Goal: Task Accomplishment & Management: Manage account settings

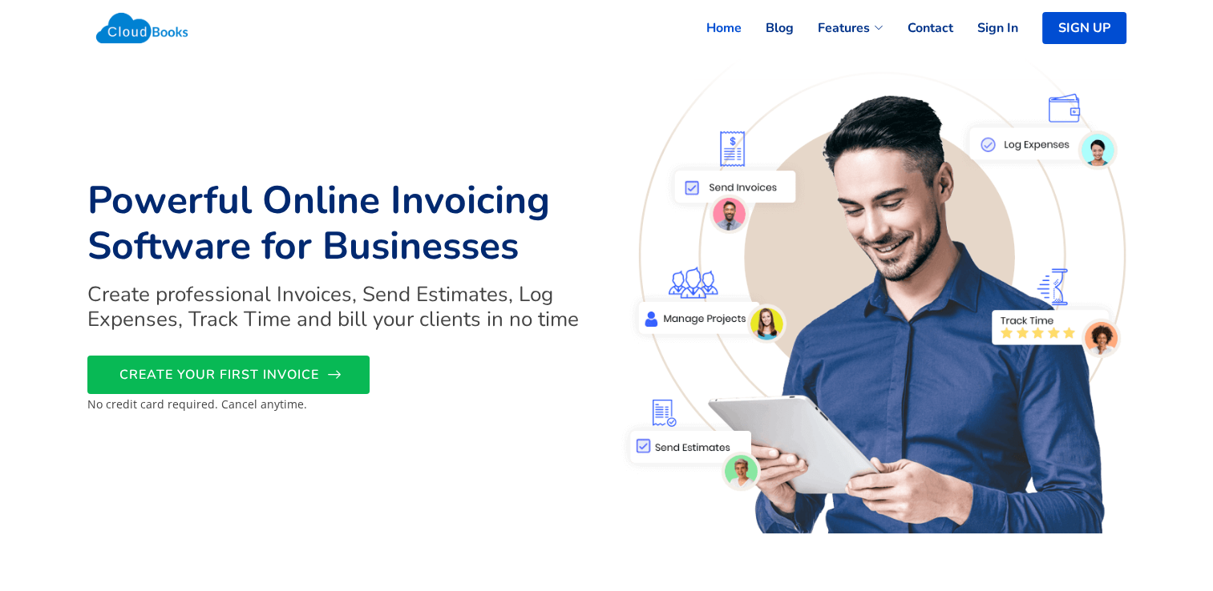
click at [249, 375] on span "CREATE YOUR FIRST INVOICE" at bounding box center [219, 375] width 200 height 0
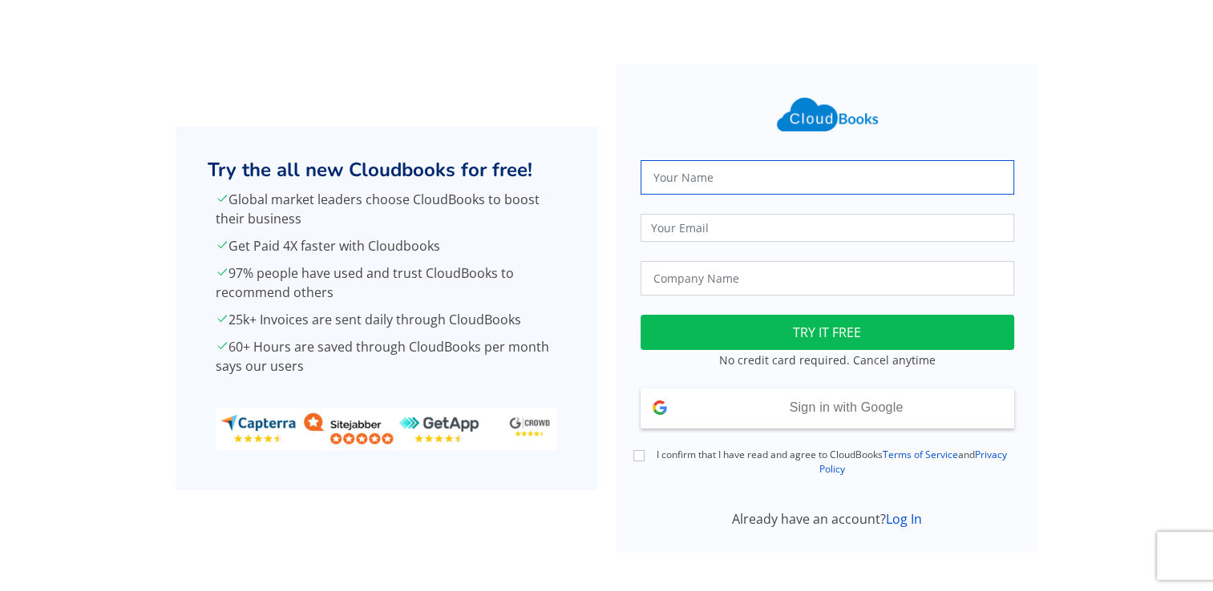
click at [676, 182] on input "text" at bounding box center [826, 177] width 373 height 34
type input "Marina Konstantinou Papapetrou"
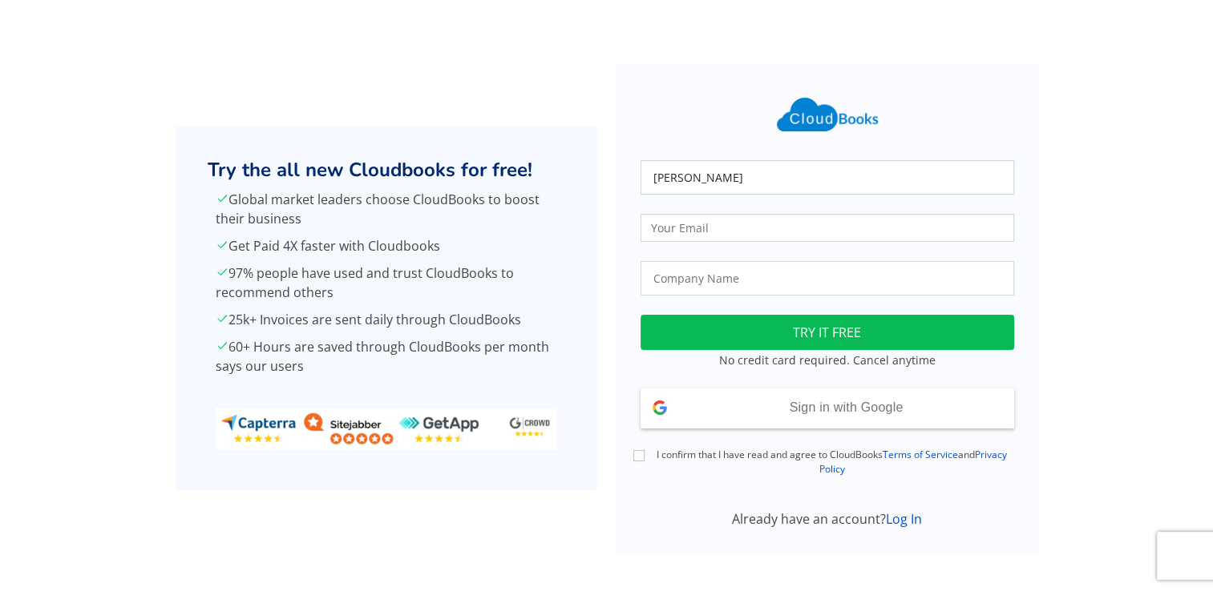
type input "marinachalkidi@hotmail.com"
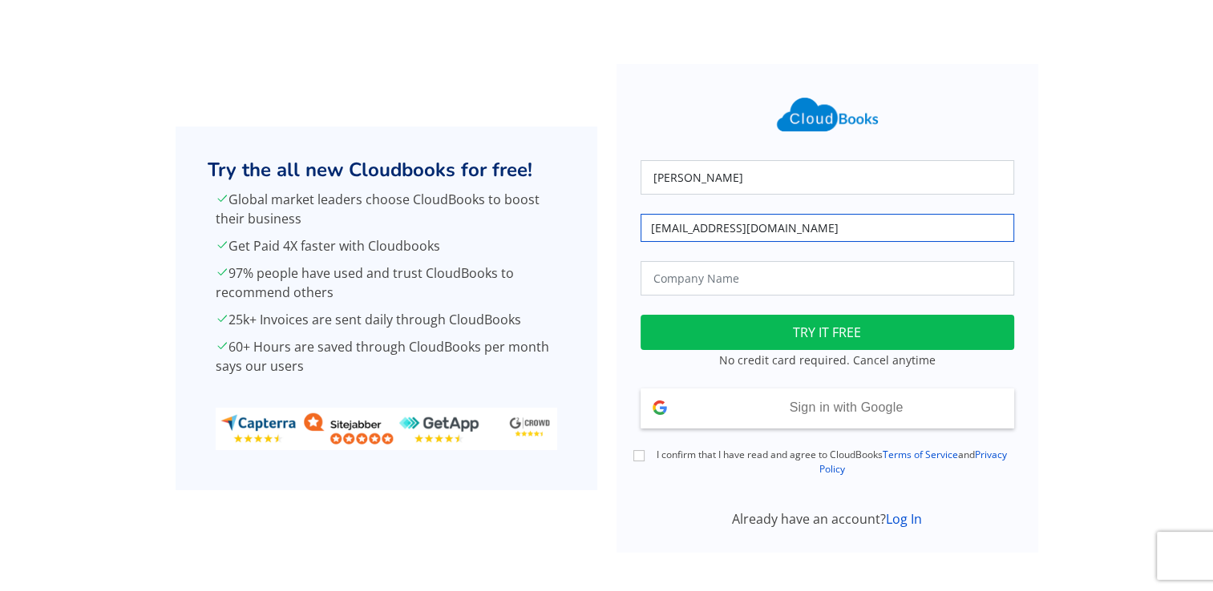
type input "E.G Papapetrou"
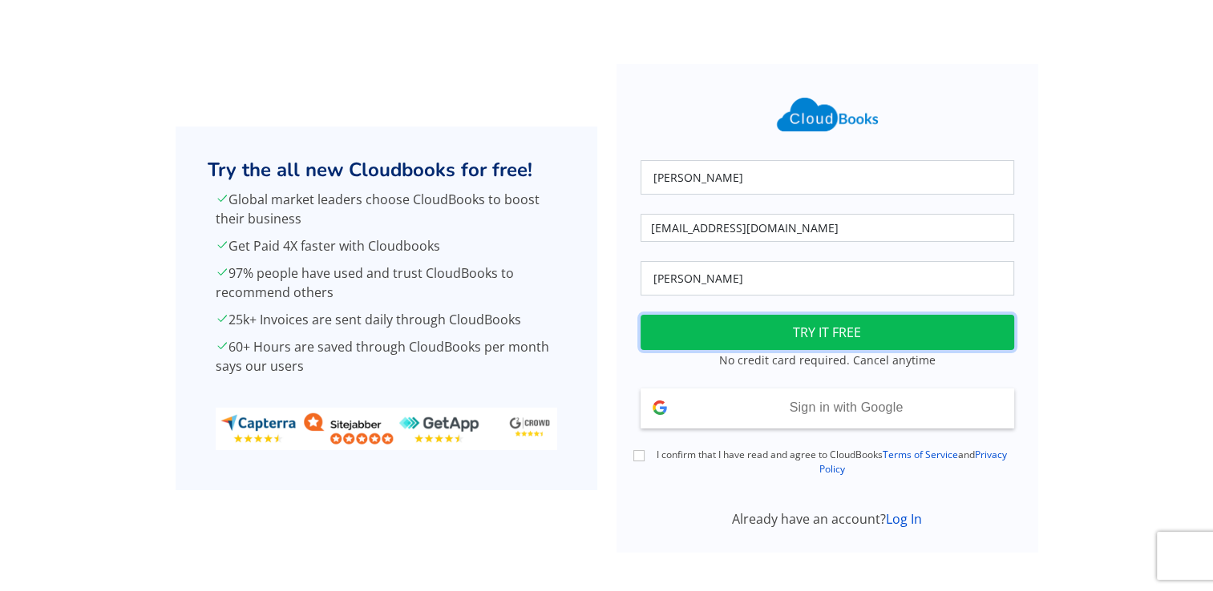
click at [711, 337] on button "TRY IT FREE" at bounding box center [826, 332] width 373 height 35
click at [643, 458] on input "I confirm that I have read and agree to CloudBooks Terms of Service and Privacy…" at bounding box center [638, 455] width 11 height 11
checkbox input "true"
click at [716, 331] on button "TRY IT FREE" at bounding box center [826, 332] width 373 height 35
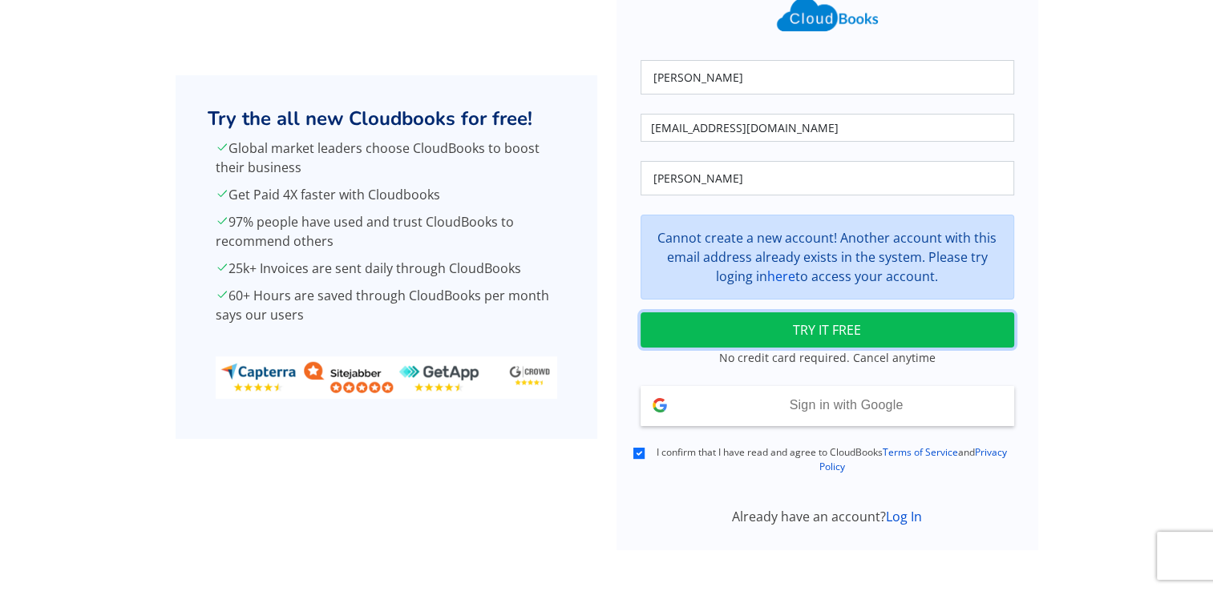
scroll to position [106, 0]
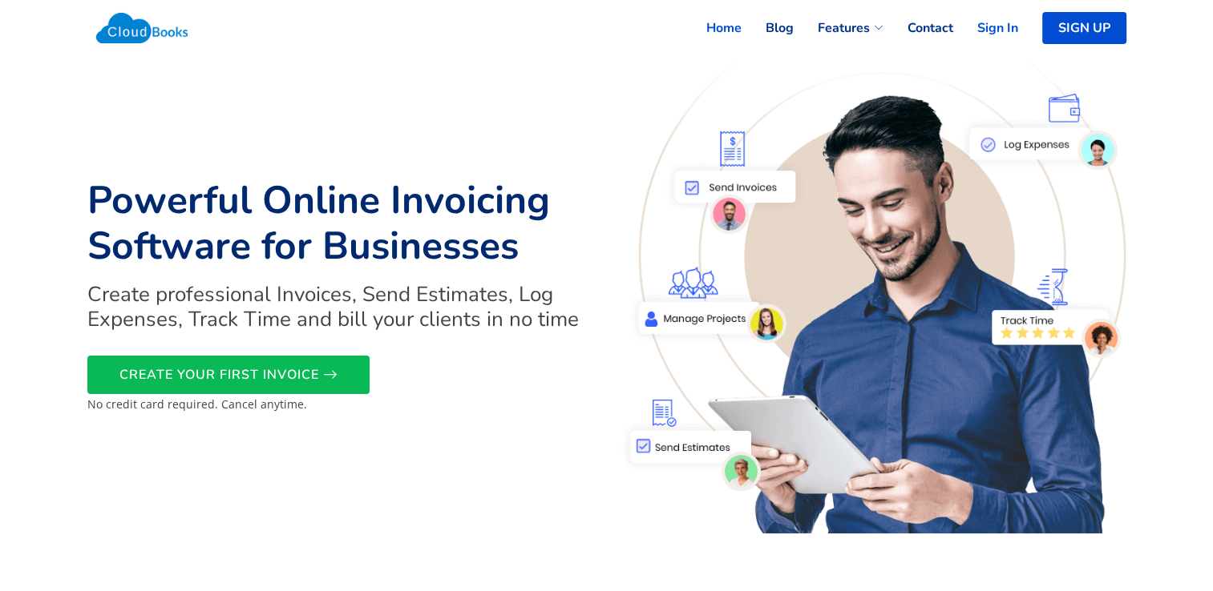
click at [995, 27] on link "Sign In" at bounding box center [985, 27] width 65 height 35
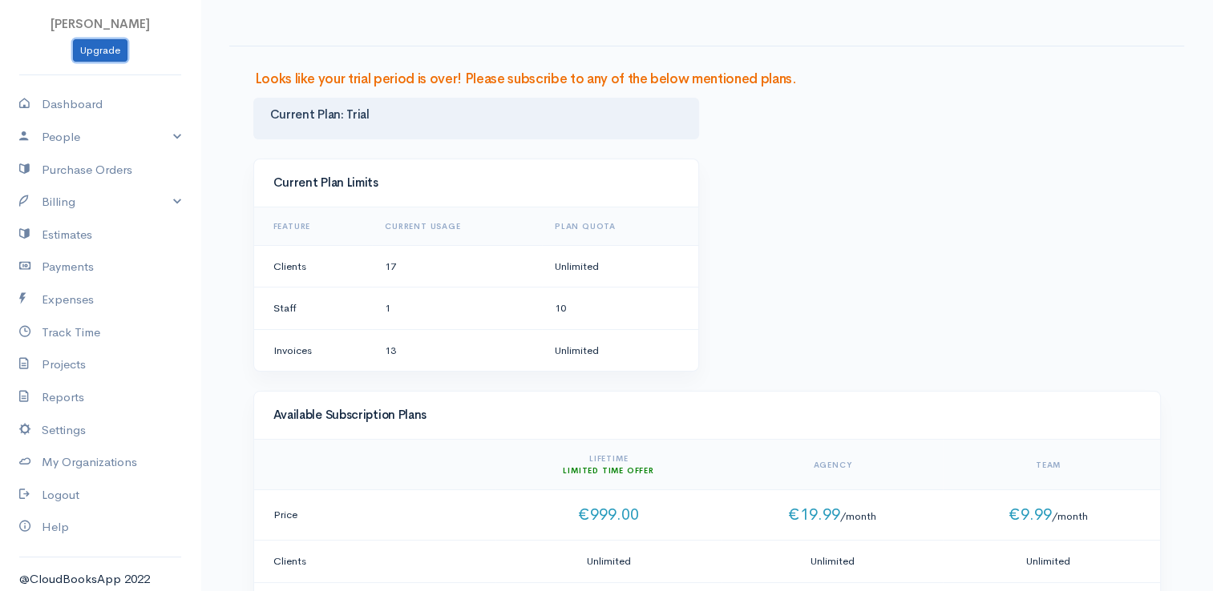
click at [106, 49] on link "Upgrade" at bounding box center [100, 50] width 54 height 23
click at [45, 429] on link "Settings" at bounding box center [100, 430] width 200 height 33
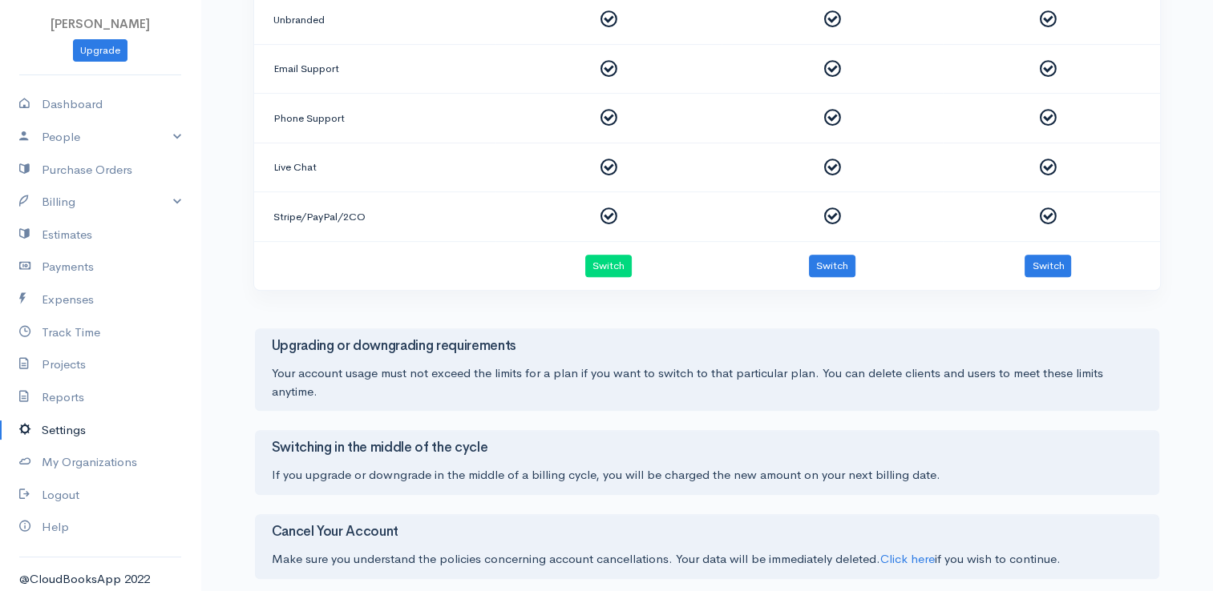
scroll to position [758, 0]
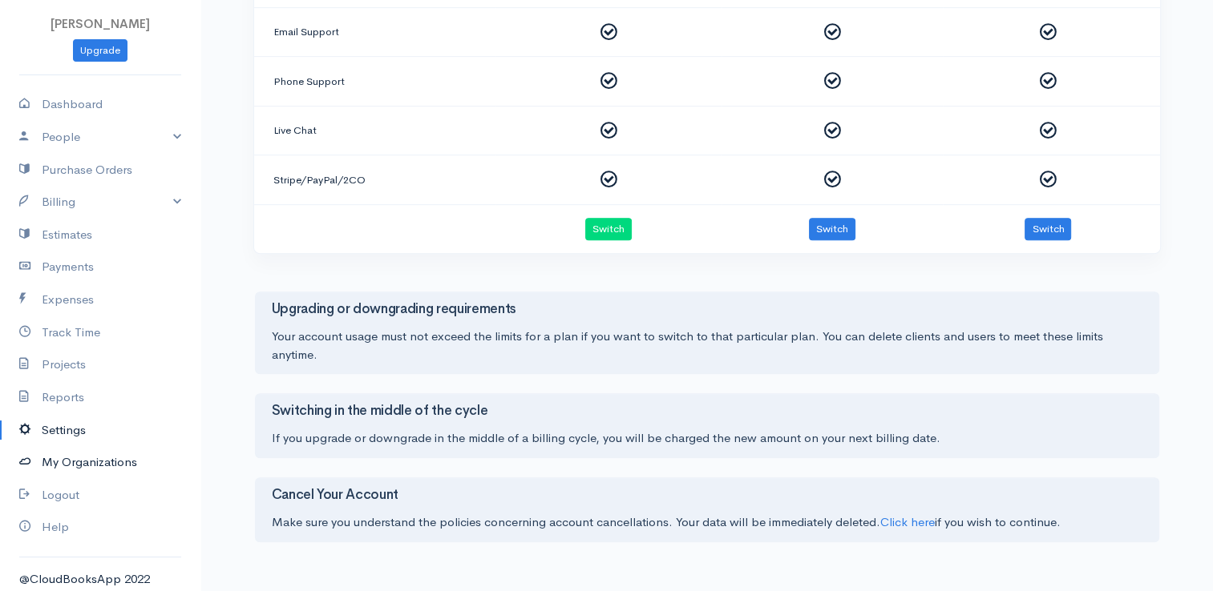
click at [58, 458] on link "My Organizations" at bounding box center [100, 462] width 200 height 33
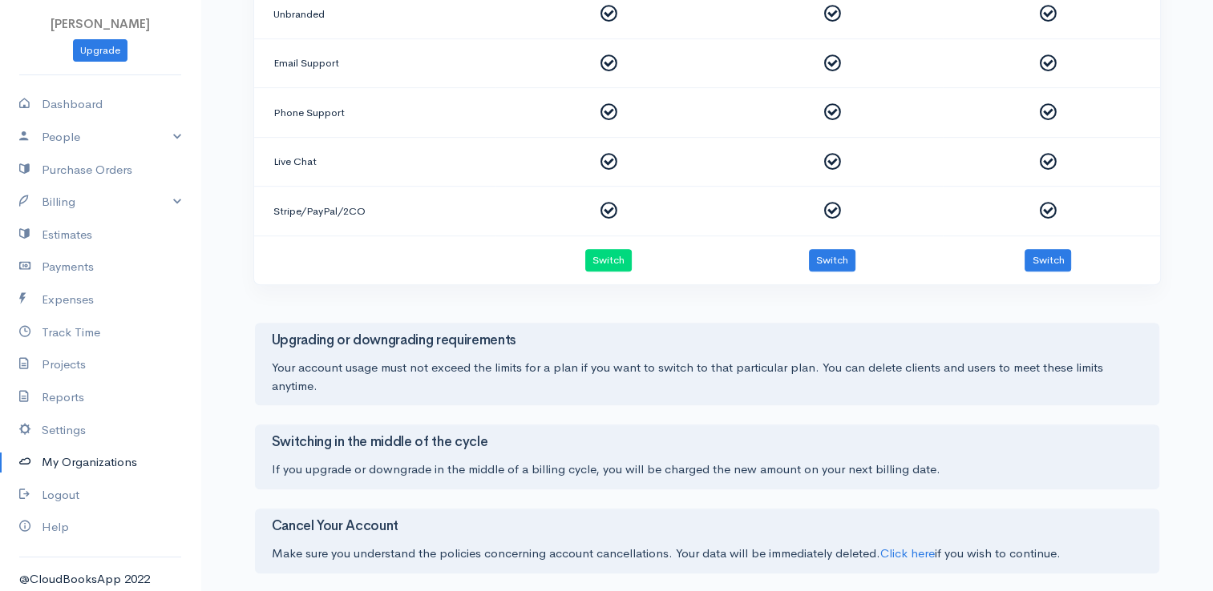
scroll to position [758, 0]
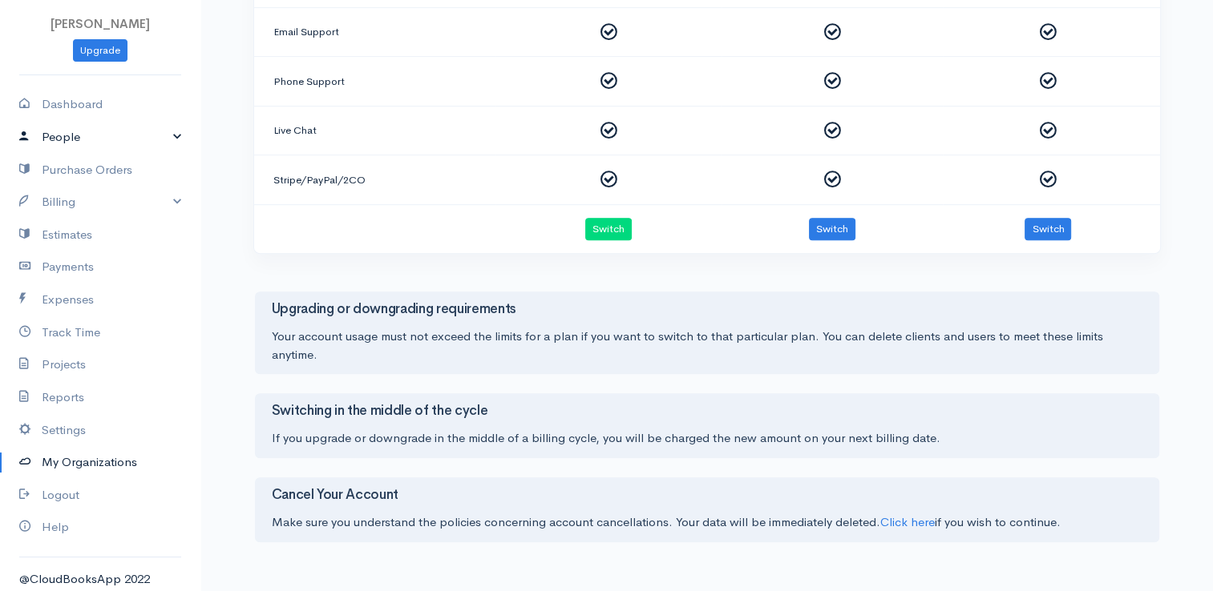
click at [163, 139] on link "People" at bounding box center [100, 137] width 200 height 33
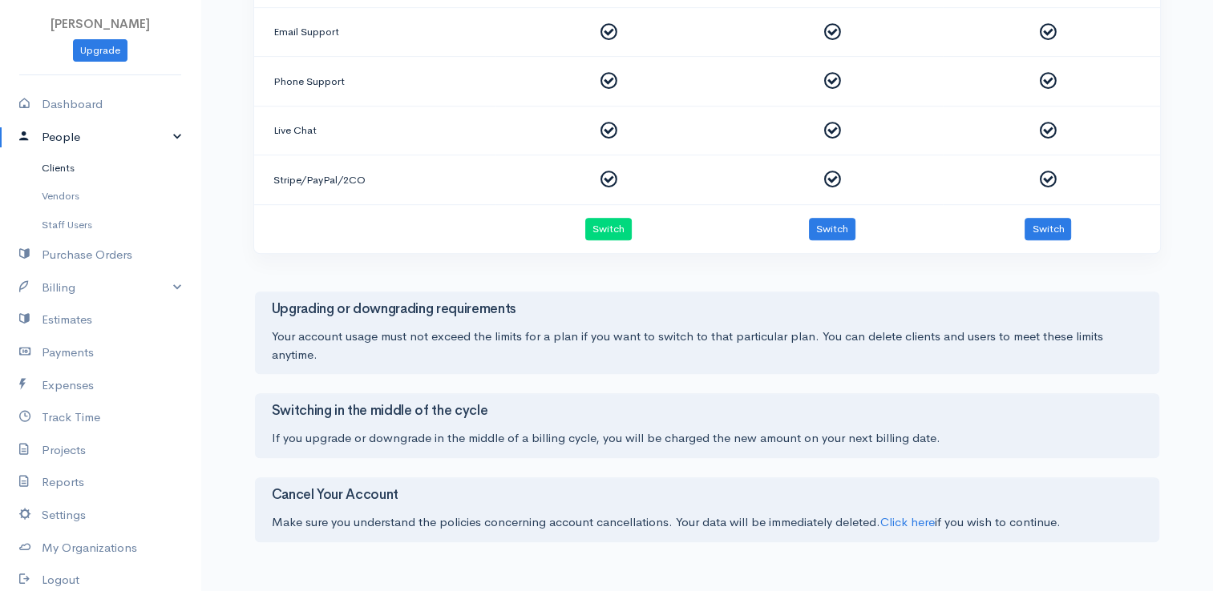
click at [77, 165] on link "Clients" at bounding box center [100, 168] width 200 height 29
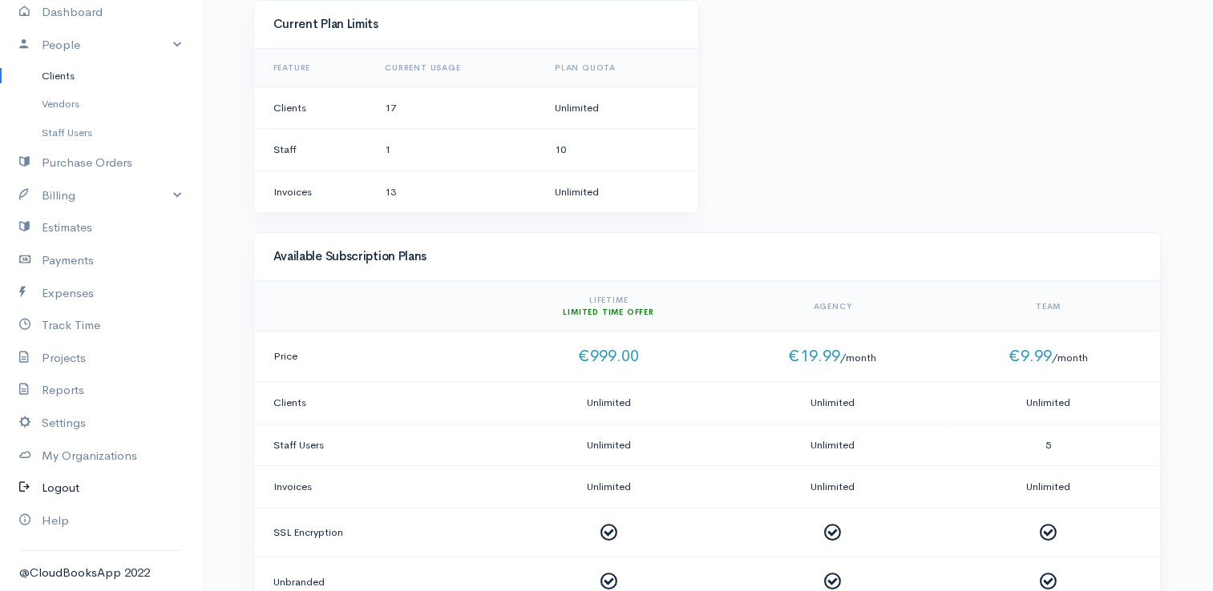
scroll to position [160, 0]
click at [71, 424] on link "Settings" at bounding box center [100, 423] width 200 height 33
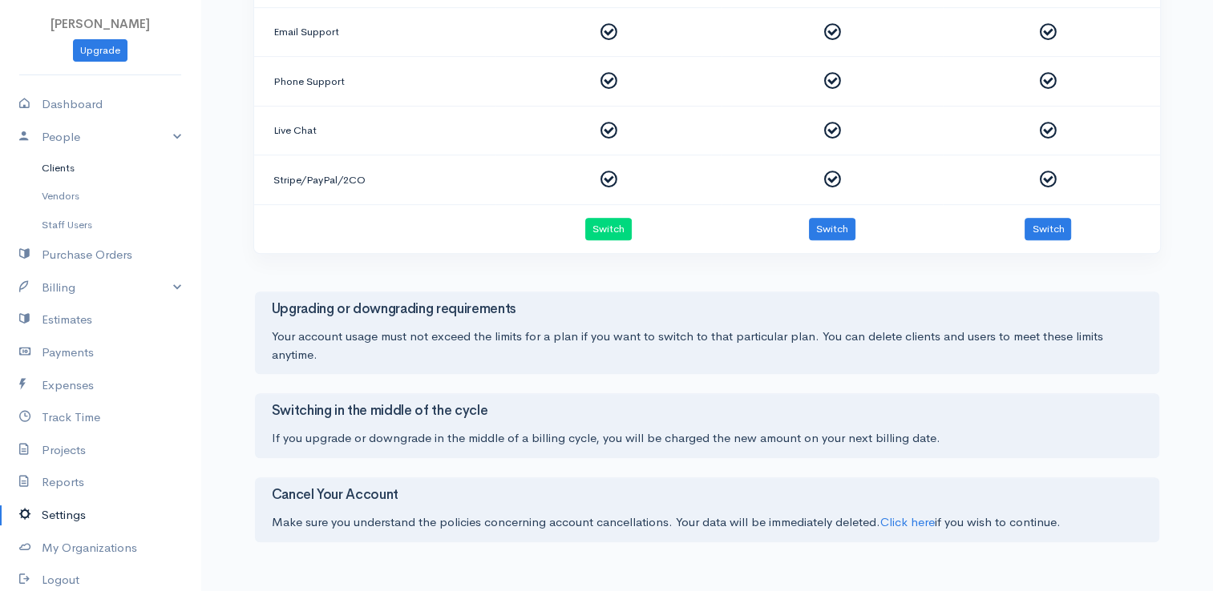
click at [63, 166] on link "Clients" at bounding box center [100, 168] width 200 height 29
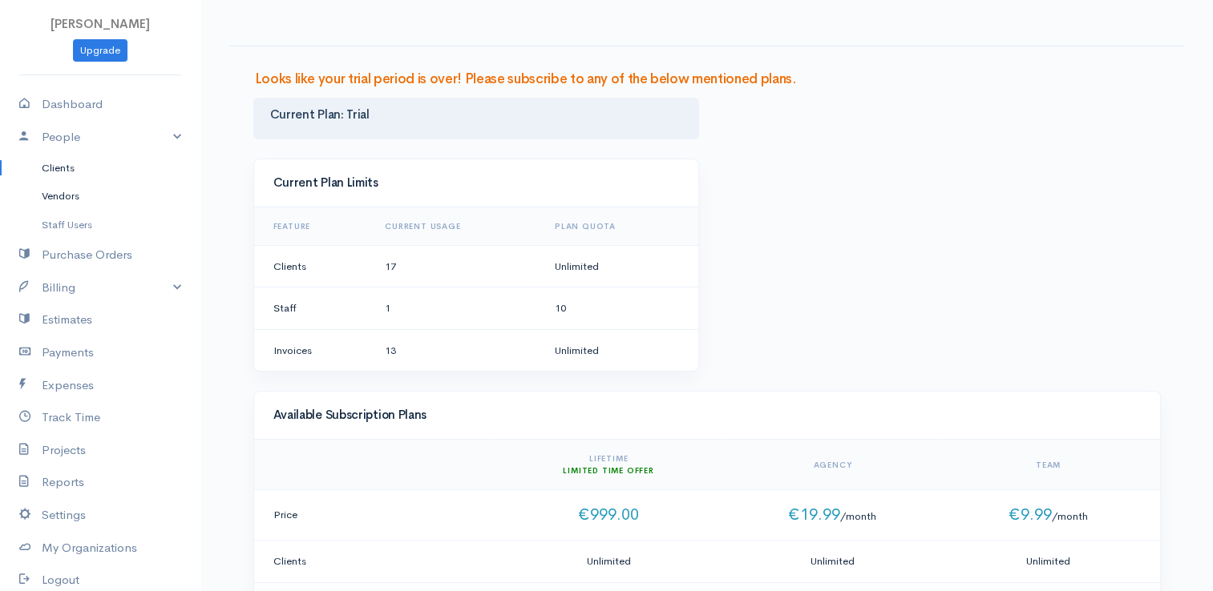
click at [67, 195] on link "Vendors" at bounding box center [100, 196] width 200 height 29
click at [70, 226] on link "Staff Users" at bounding box center [100, 225] width 200 height 29
click at [71, 254] on link "Purchase Orders" at bounding box center [100, 255] width 200 height 33
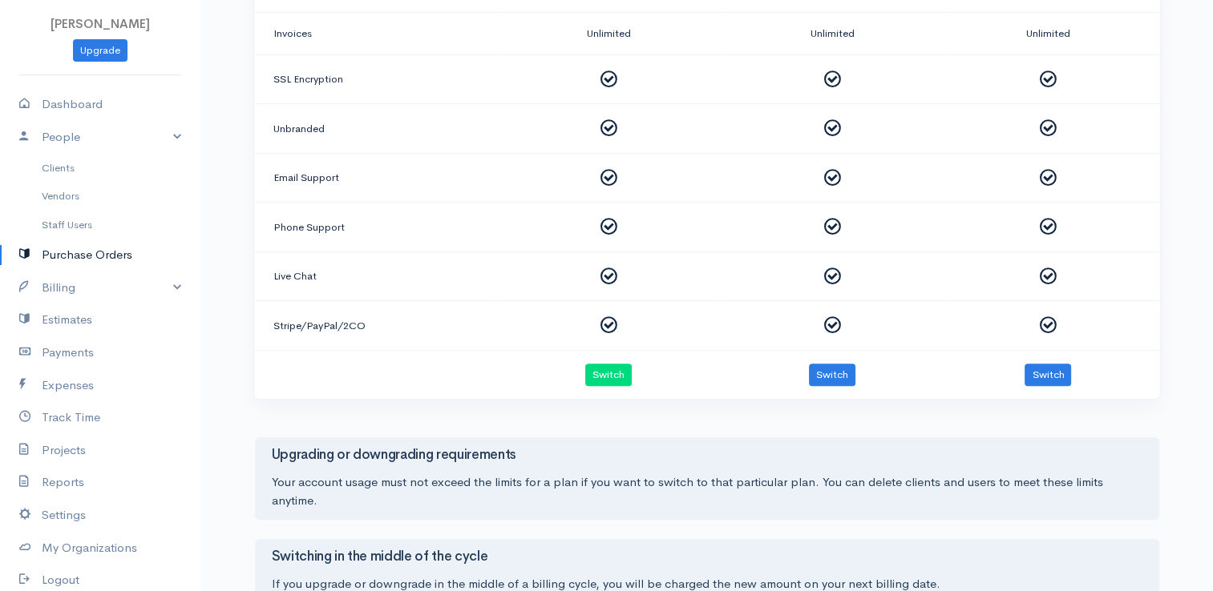
scroll to position [641, 0]
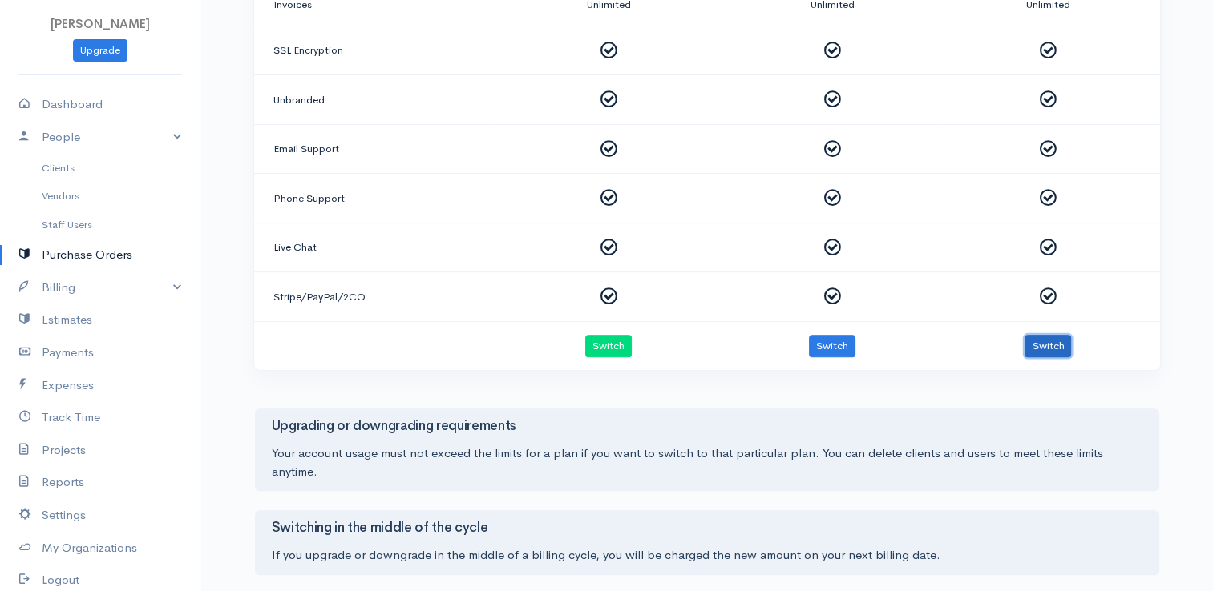
click at [1064, 346] on button "Switch" at bounding box center [1047, 346] width 46 height 23
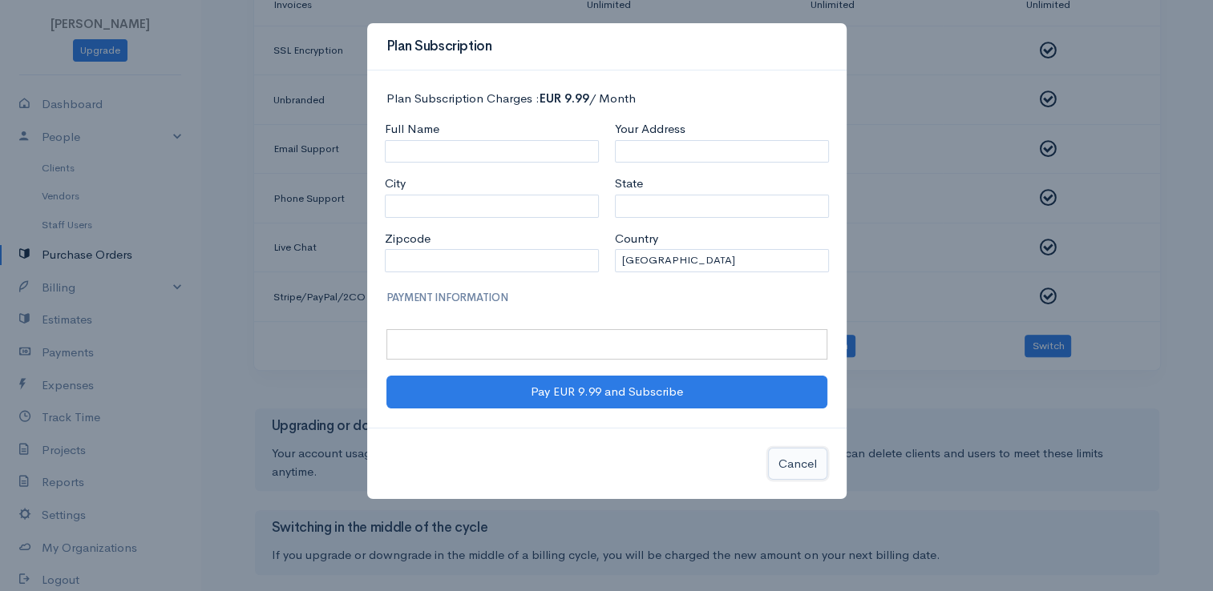
click at [821, 464] on button "Cancel" at bounding box center [797, 464] width 59 height 33
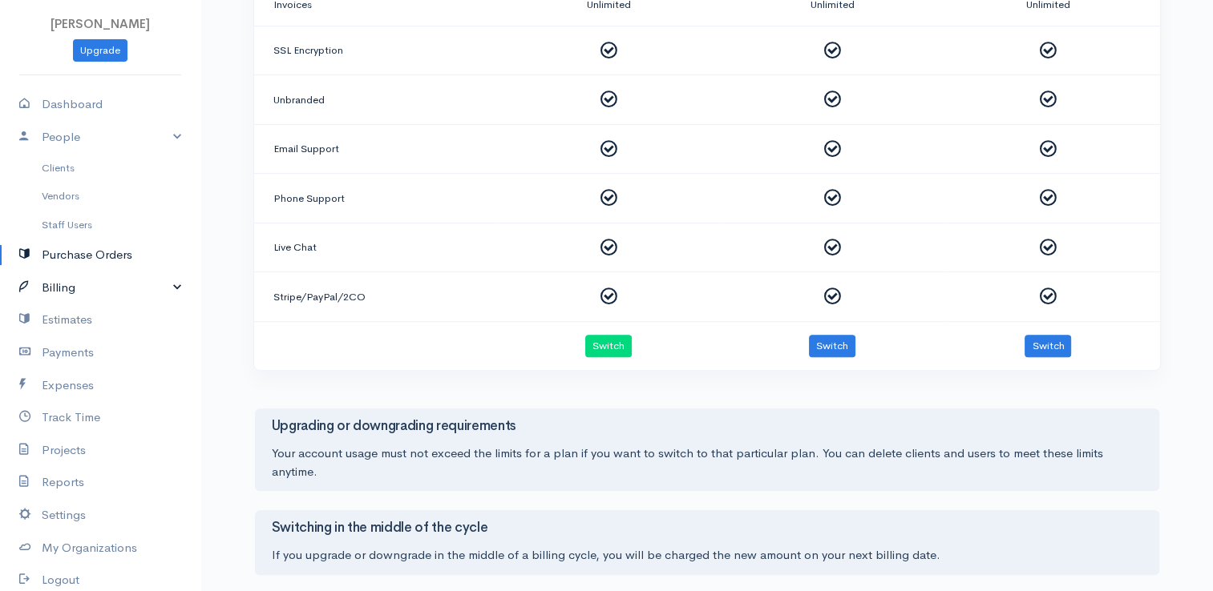
click at [167, 288] on link "Billing" at bounding box center [100, 288] width 200 height 33
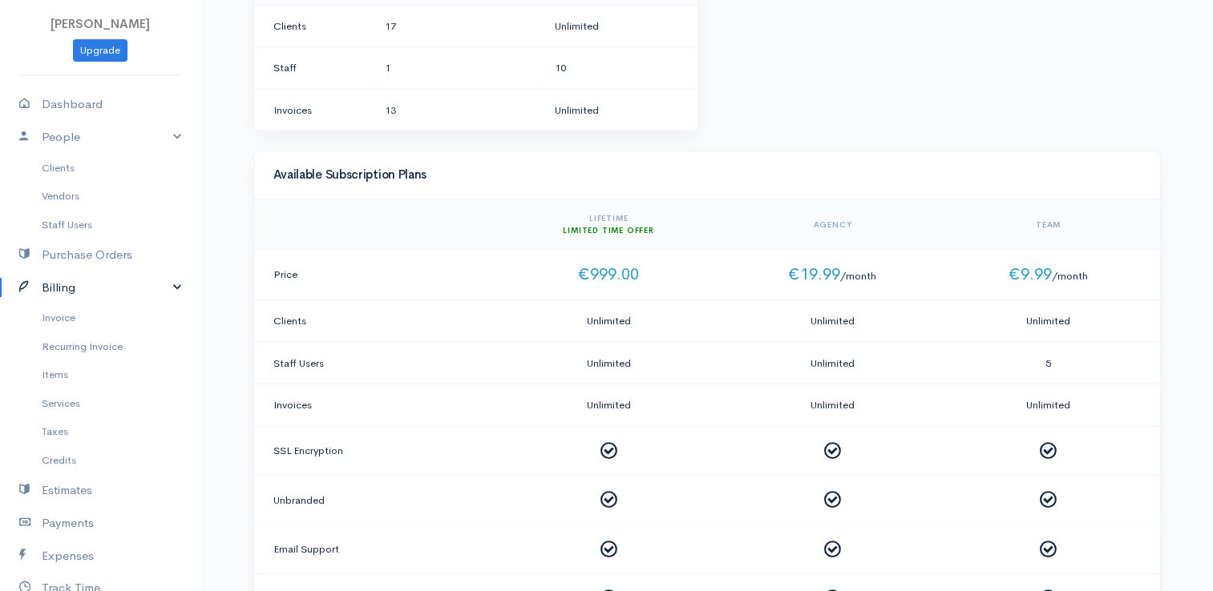
scroll to position [0, 0]
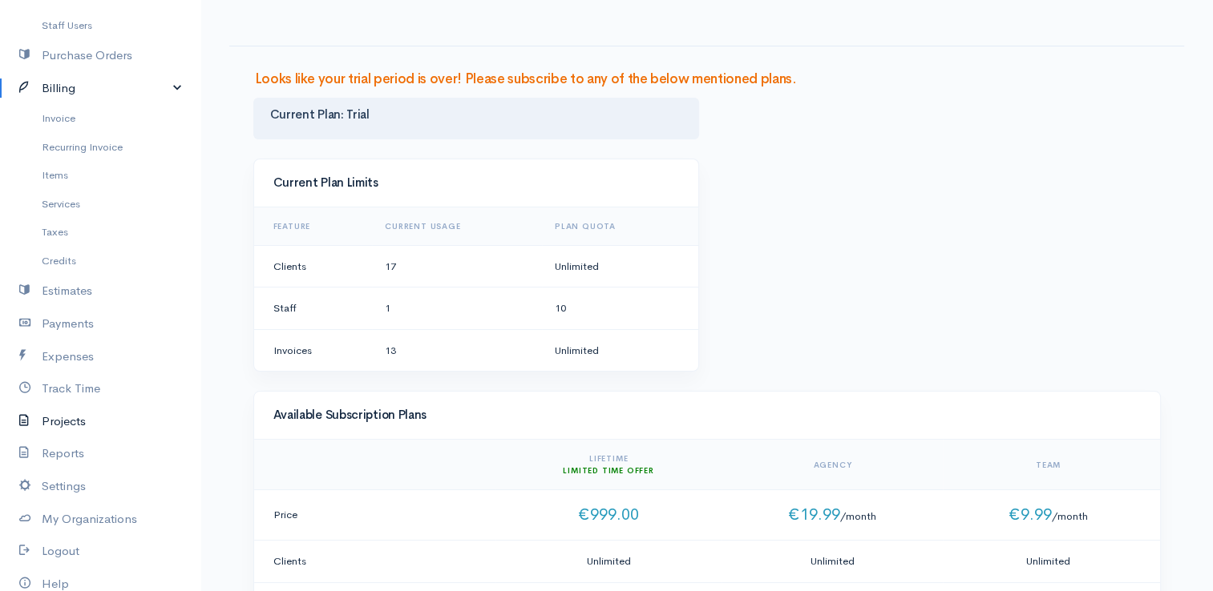
scroll to position [263, 0]
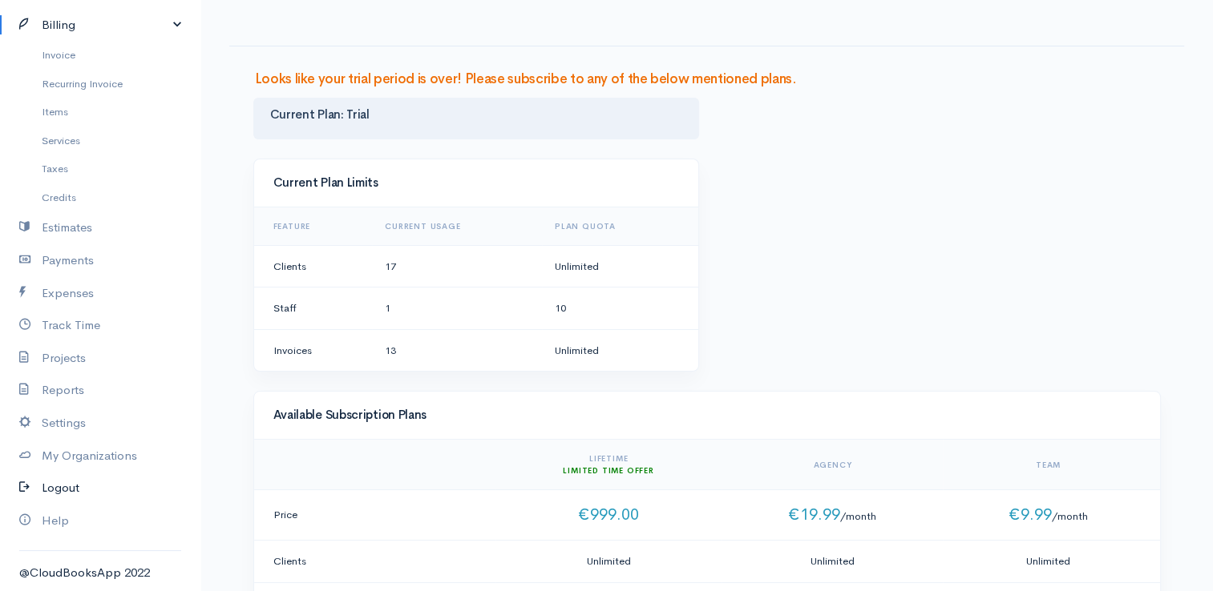
click at [83, 482] on link "Logout" at bounding box center [100, 488] width 200 height 33
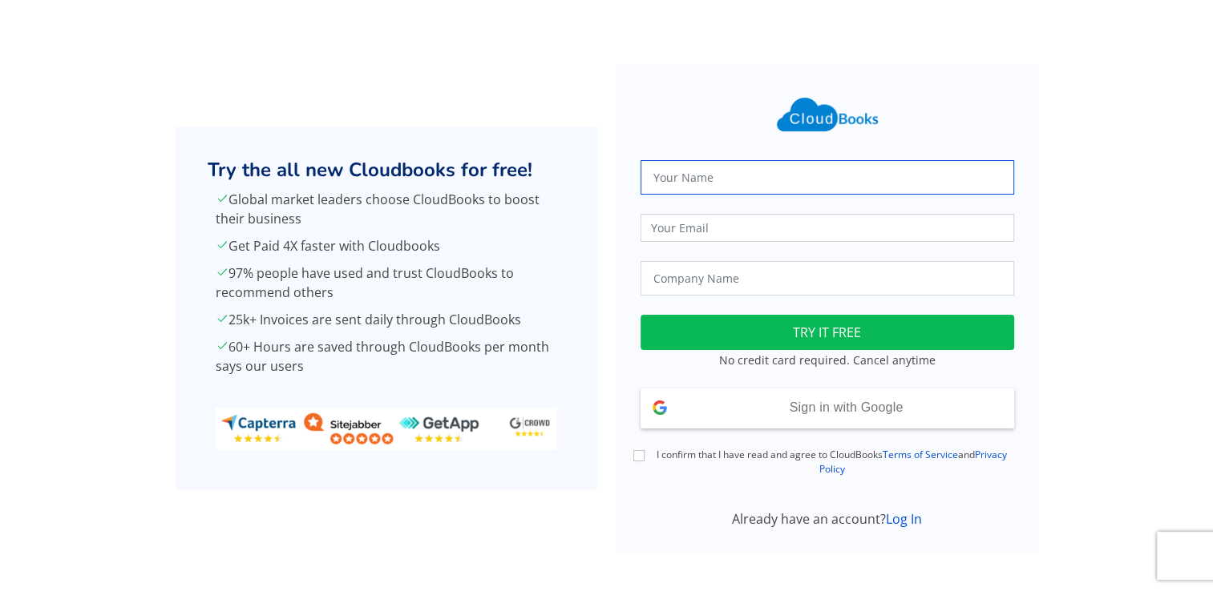
click at [654, 182] on input "text" at bounding box center [826, 177] width 373 height 34
type input "Papapetrou"
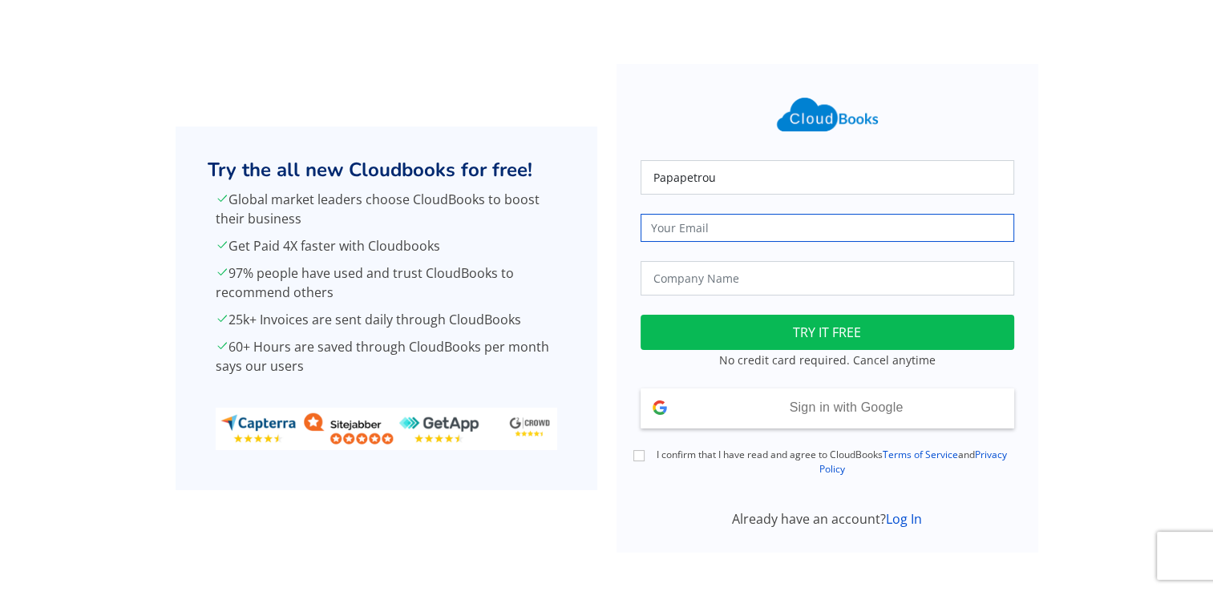
click at [641, 237] on input "email" at bounding box center [826, 228] width 373 height 28
click at [603, 293] on div "Try the all new Cloudbooks for free! Global market leaders choose CloudBooks to…" at bounding box center [386, 308] width 441 height 489
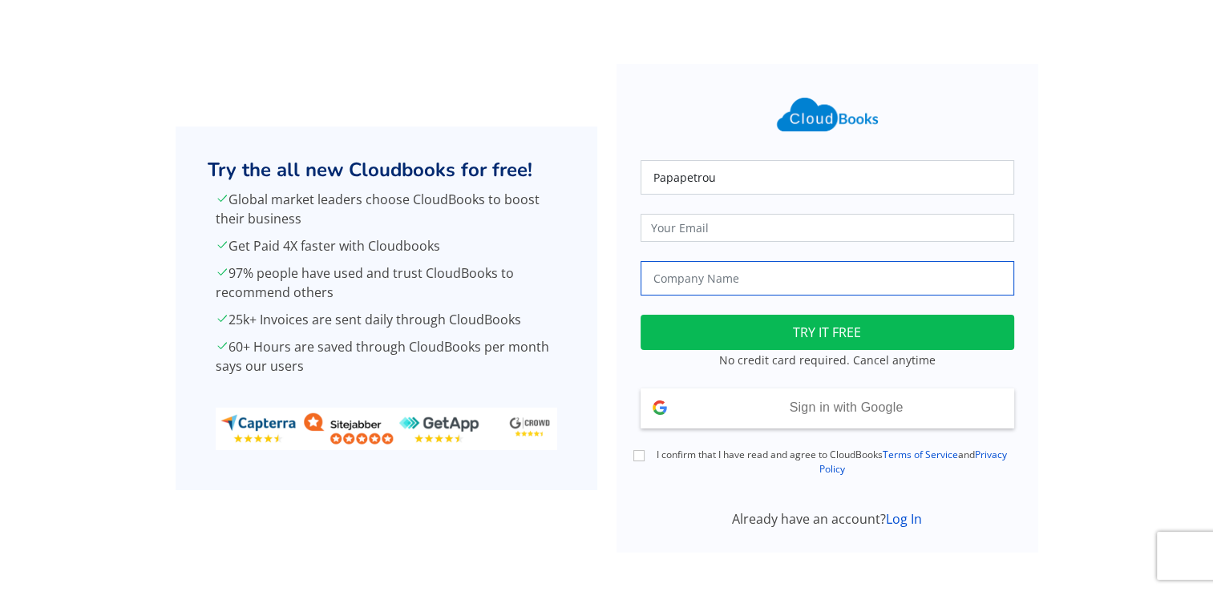
click at [689, 284] on input "text" at bounding box center [826, 278] width 373 height 34
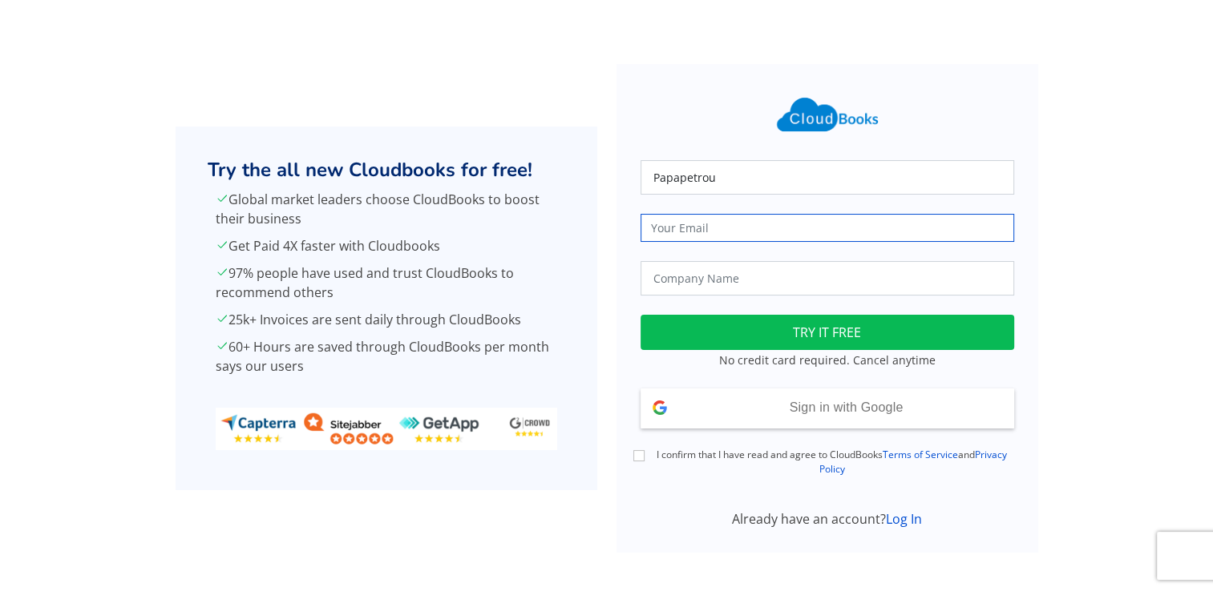
click at [692, 220] on input "email" at bounding box center [826, 228] width 373 height 28
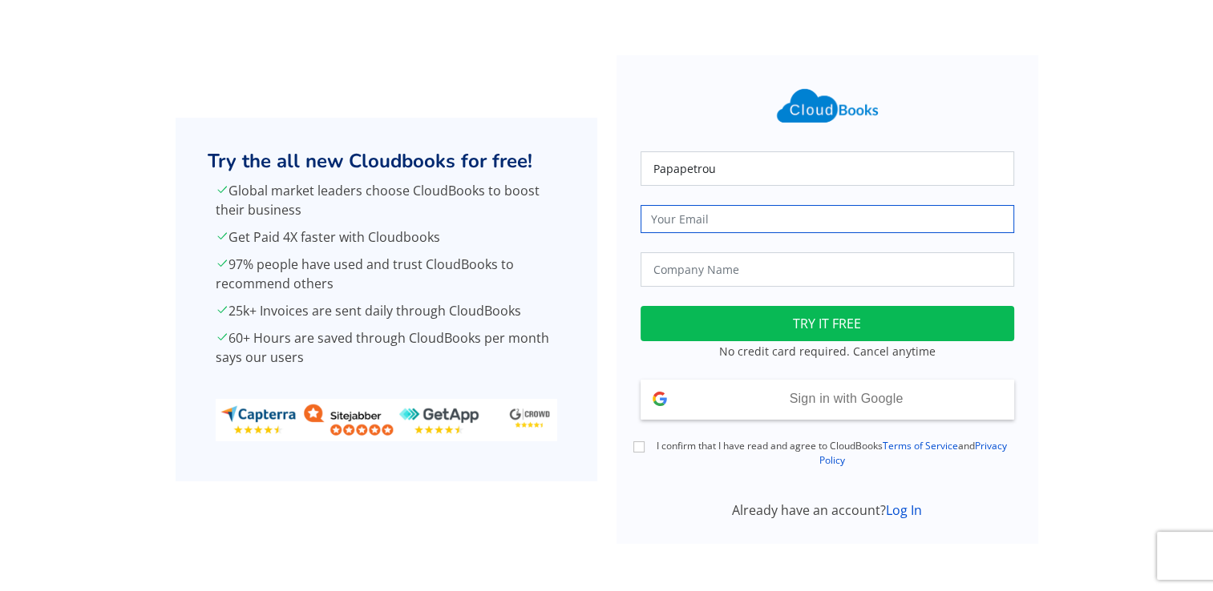
click at [659, 213] on input "email" at bounding box center [826, 219] width 373 height 28
type input "limassolfencing@gmail.com"
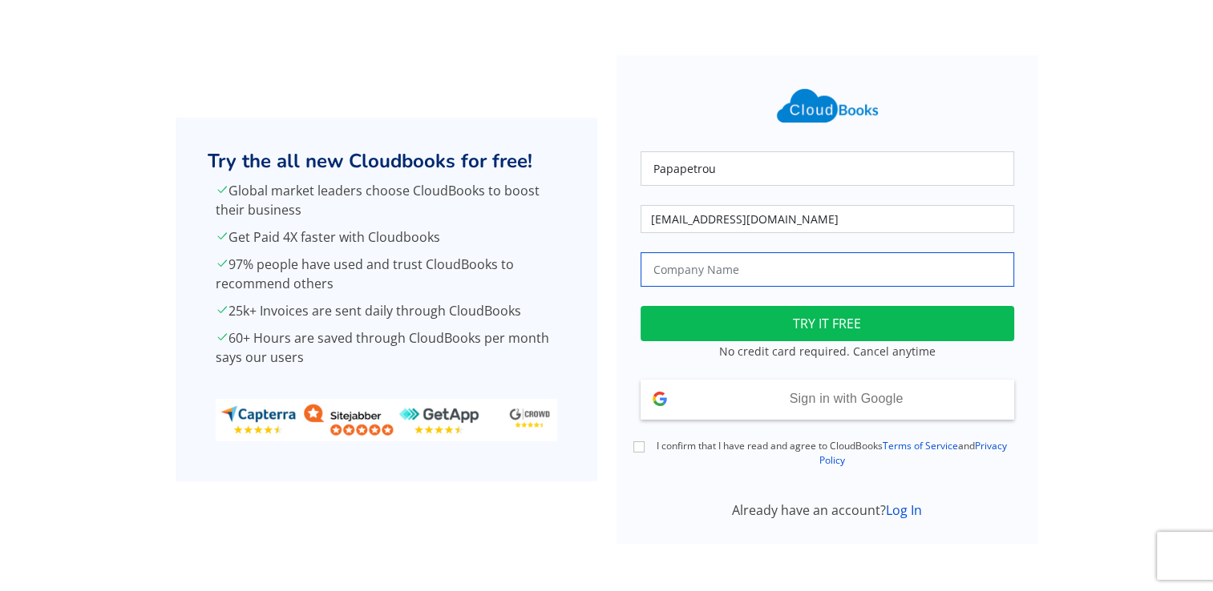
click at [660, 264] on input "text" at bounding box center [826, 269] width 373 height 34
type input "E.G Papapetrou"
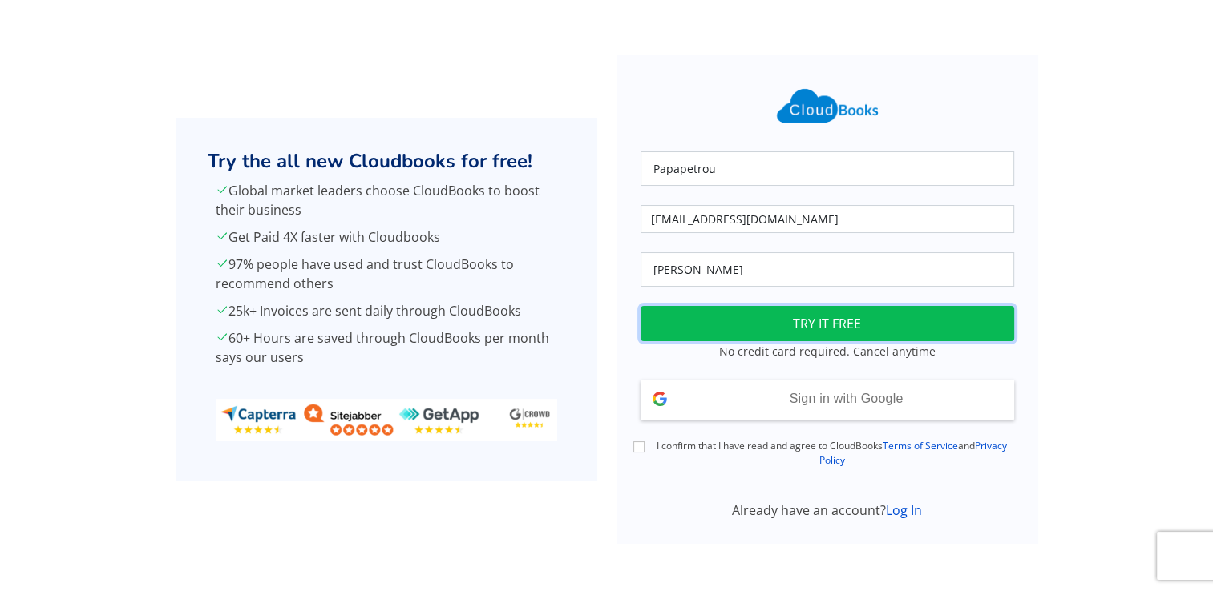
click at [693, 332] on button "TRY IT FREE" at bounding box center [826, 323] width 373 height 35
click at [635, 445] on input "I confirm that I have read and agree to CloudBooks Terms of Service and Privacy…" at bounding box center [638, 447] width 11 height 11
checkbox input "true"
click at [712, 323] on button "TRY IT FREE" at bounding box center [826, 323] width 373 height 35
